Goal: Transaction & Acquisition: Book appointment/travel/reservation

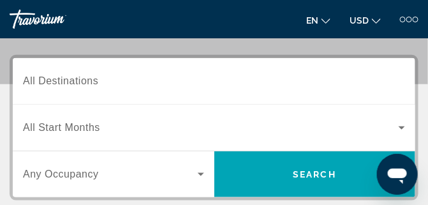
scroll to position [159, 0]
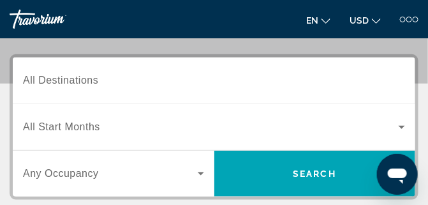
click at [29, 80] on span "All Destinations" at bounding box center [60, 80] width 75 height 11
click at [29, 80] on input "Destination All Destinations" at bounding box center [214, 80] width 382 height 15
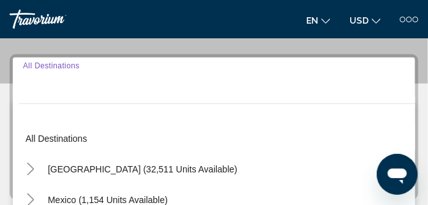
scroll to position [172, 0]
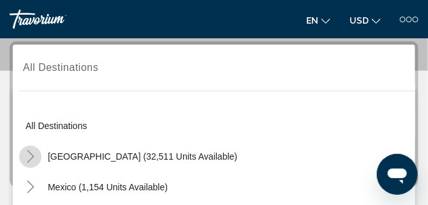
click at [33, 156] on icon "Toggle United States (32,511 units available)" at bounding box center [30, 156] width 7 height 13
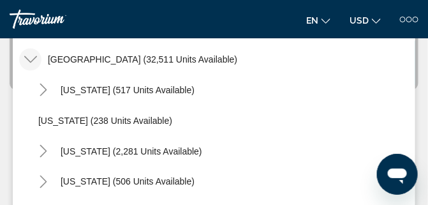
scroll to position [37, 0]
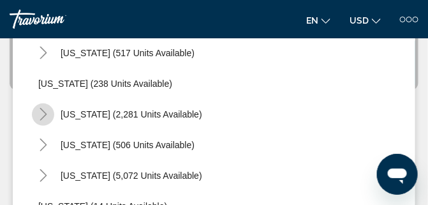
click at [45, 115] on icon "Toggle California (2,281 units available)" at bounding box center [43, 114] width 7 height 13
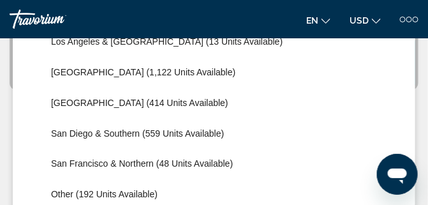
scroll to position [143, 0]
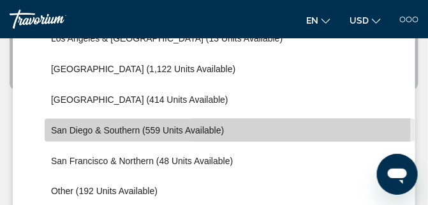
click at [58, 130] on span "San Diego & Southern (559 units available)" at bounding box center [137, 130] width 173 height 10
type input "**********"
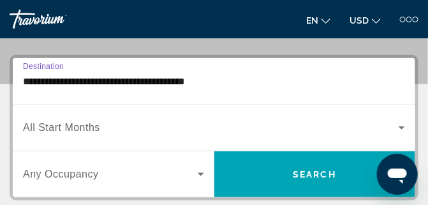
scroll to position [172, 0]
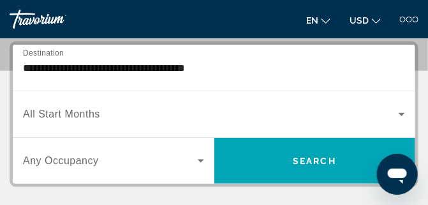
click at [61, 114] on span "All Start Months" at bounding box center [61, 113] width 77 height 11
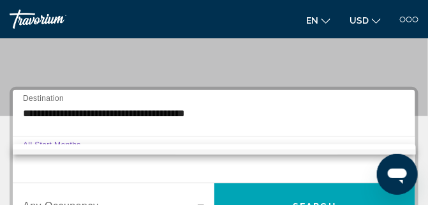
scroll to position [123, 0]
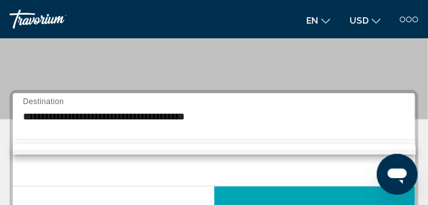
click at [212, 62] on div at bounding box center [214, 102] width 428 height 205
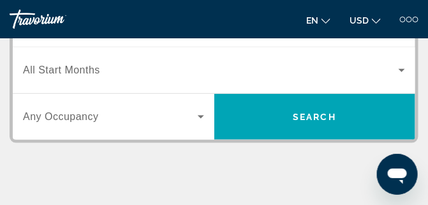
scroll to position [216, 0]
click at [96, 71] on span "All Start Months" at bounding box center [61, 69] width 77 height 11
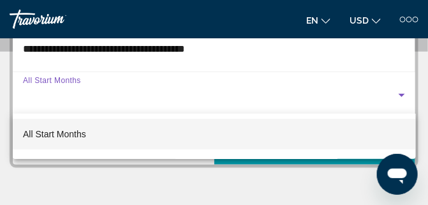
scroll to position [192, 0]
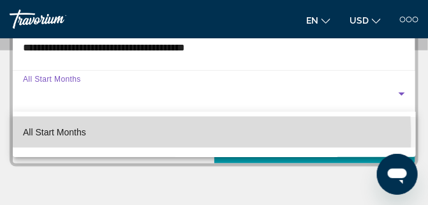
click at [76, 136] on span "All Start Months" at bounding box center [54, 132] width 63 height 10
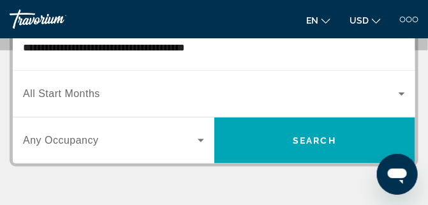
click at [73, 94] on span "All Start Months" at bounding box center [61, 93] width 77 height 11
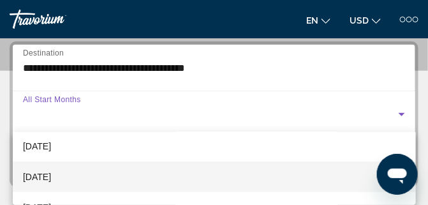
scroll to position [249, 0]
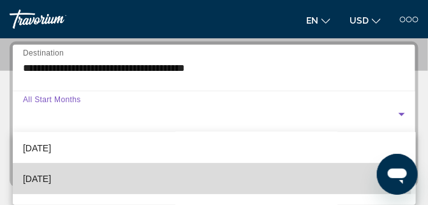
click at [51, 180] on span "May 2026" at bounding box center [37, 178] width 28 height 15
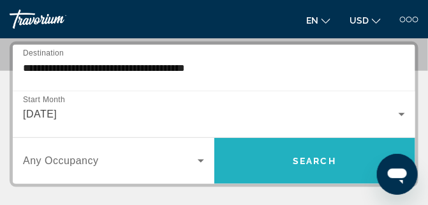
click at [297, 157] on span "Search" at bounding box center [314, 161] width 43 height 10
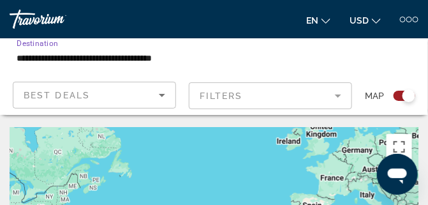
click at [148, 58] on input "**********" at bounding box center [145, 57] width 256 height 15
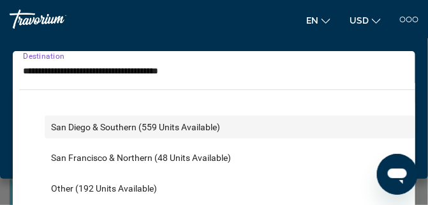
scroll to position [244, 0]
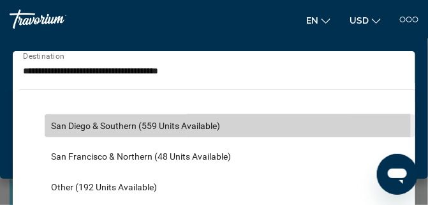
click at [55, 125] on span "San Diego & Southern (559 units available)" at bounding box center [135, 126] width 169 height 10
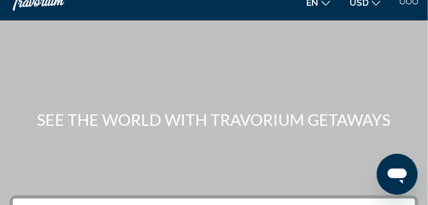
scroll to position [17, 0]
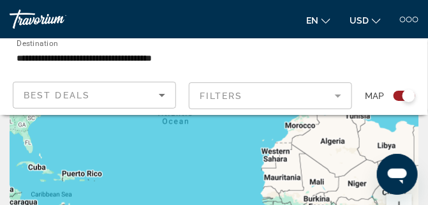
scroll to position [121, 0]
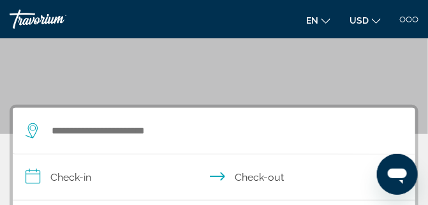
scroll to position [108, 0]
click at [32, 129] on icon "Search widget" at bounding box center [33, 130] width 15 height 15
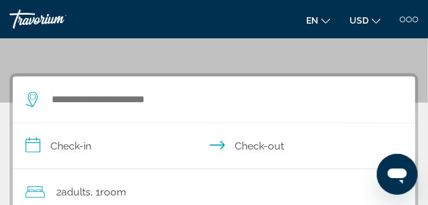
scroll to position [172, 0]
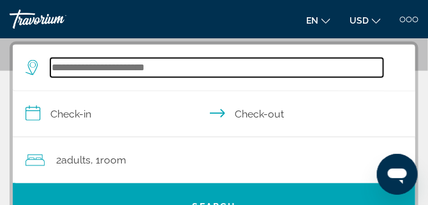
click at [53, 70] on input "Search widget" at bounding box center [216, 67] width 333 height 19
click at [53, 65] on input "Search widget" at bounding box center [216, 67] width 333 height 19
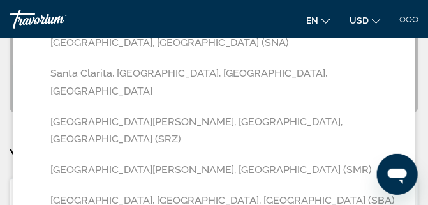
scroll to position [293, 0]
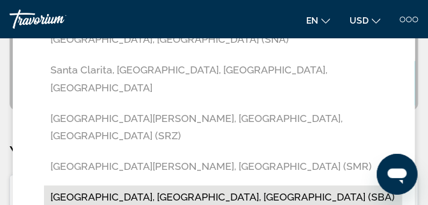
click at [124, 186] on button "[GEOGRAPHIC_DATA], [GEOGRAPHIC_DATA], [GEOGRAPHIC_DATA] (SBA)" at bounding box center [223, 198] width 358 height 24
type input "**********"
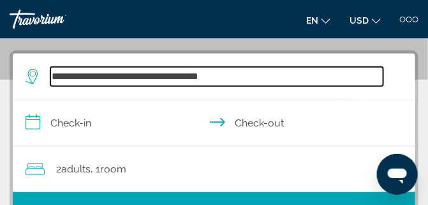
scroll to position [172, 0]
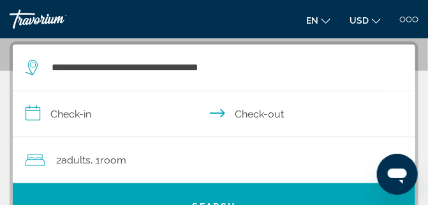
click at [28, 115] on input "**********" at bounding box center [216, 115] width 407 height 49
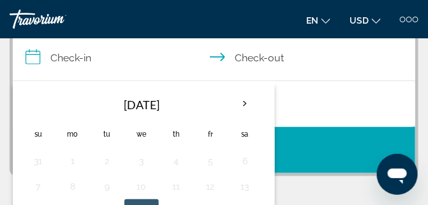
scroll to position [228, 0]
click at [245, 103] on th "Next month" at bounding box center [245, 104] width 34 height 28
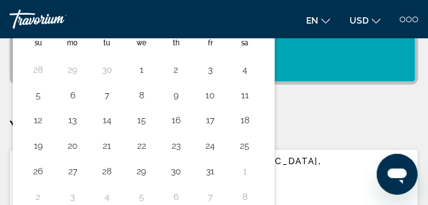
scroll to position [320, 0]
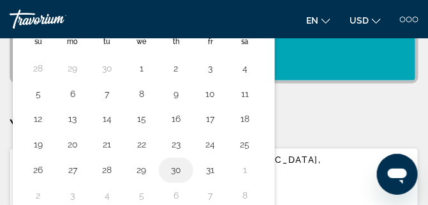
click at [174, 170] on button "30" at bounding box center [176, 170] width 20 height 18
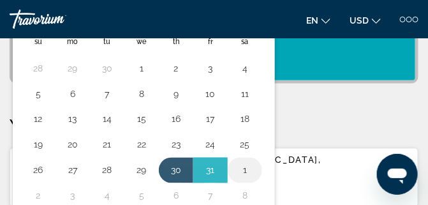
click at [249, 170] on button "1" at bounding box center [245, 170] width 20 height 18
type input "**********"
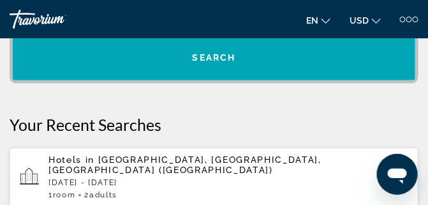
scroll to position [183, 0]
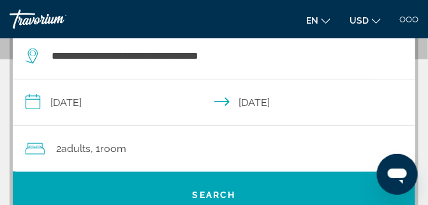
drag, startPoint x: 249, startPoint y: 170, endPoint x: 285, endPoint y: 150, distance: 41.7
click at [285, 150] on div "2 Adult Adults , 1 Room rooms" at bounding box center [221, 149] width 390 height 46
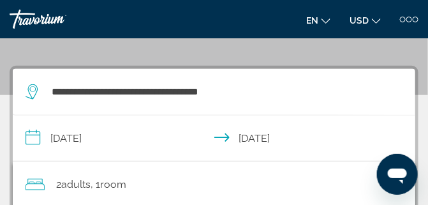
scroll to position [148, 0]
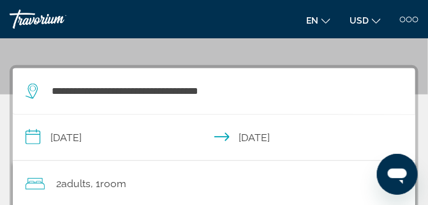
click at [33, 144] on input "**********" at bounding box center [216, 139] width 407 height 49
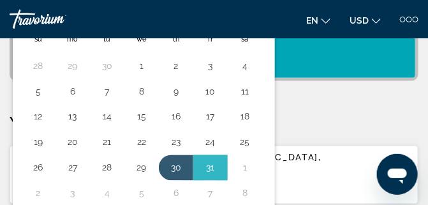
scroll to position [339, 0]
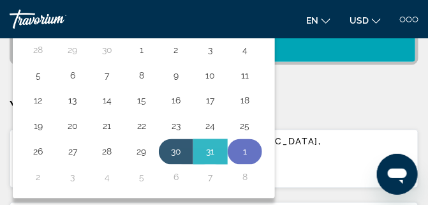
click at [248, 151] on button "1" at bounding box center [245, 152] width 20 height 18
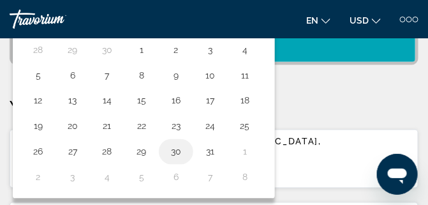
click at [172, 154] on button "30" at bounding box center [176, 152] width 20 height 18
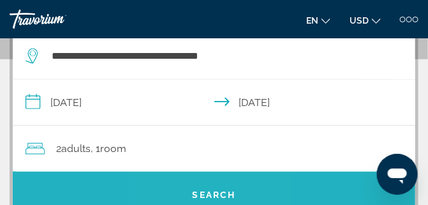
click at [192, 185] on span "Search widget" at bounding box center [214, 194] width 402 height 31
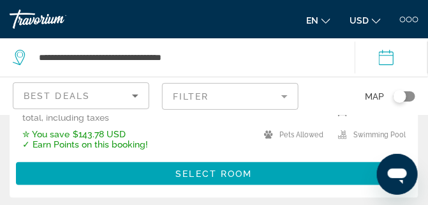
scroll to position [2723, 0]
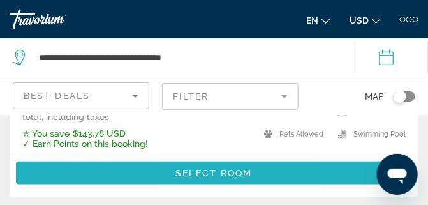
click at [204, 173] on span "Select Room" at bounding box center [213, 173] width 77 height 10
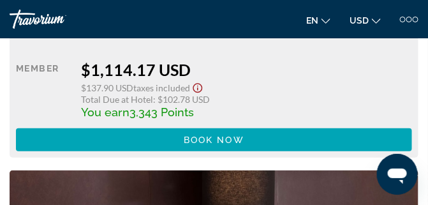
scroll to position [6147, 0]
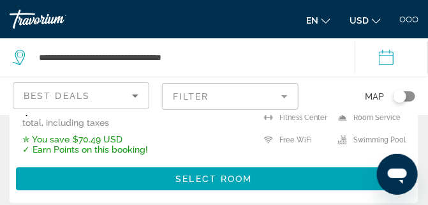
scroll to position [5045, 0]
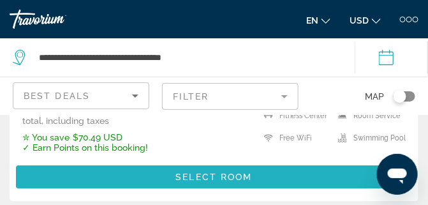
click at [163, 169] on span "Main content" at bounding box center [214, 176] width 396 height 31
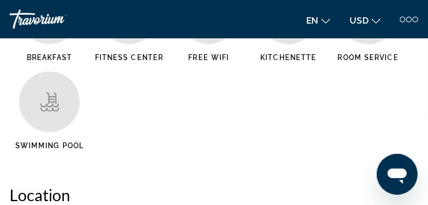
scroll to position [854, 0]
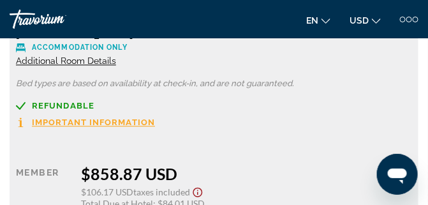
scroll to position [3947, 0]
